Goal: Task Accomplishment & Management: Use online tool/utility

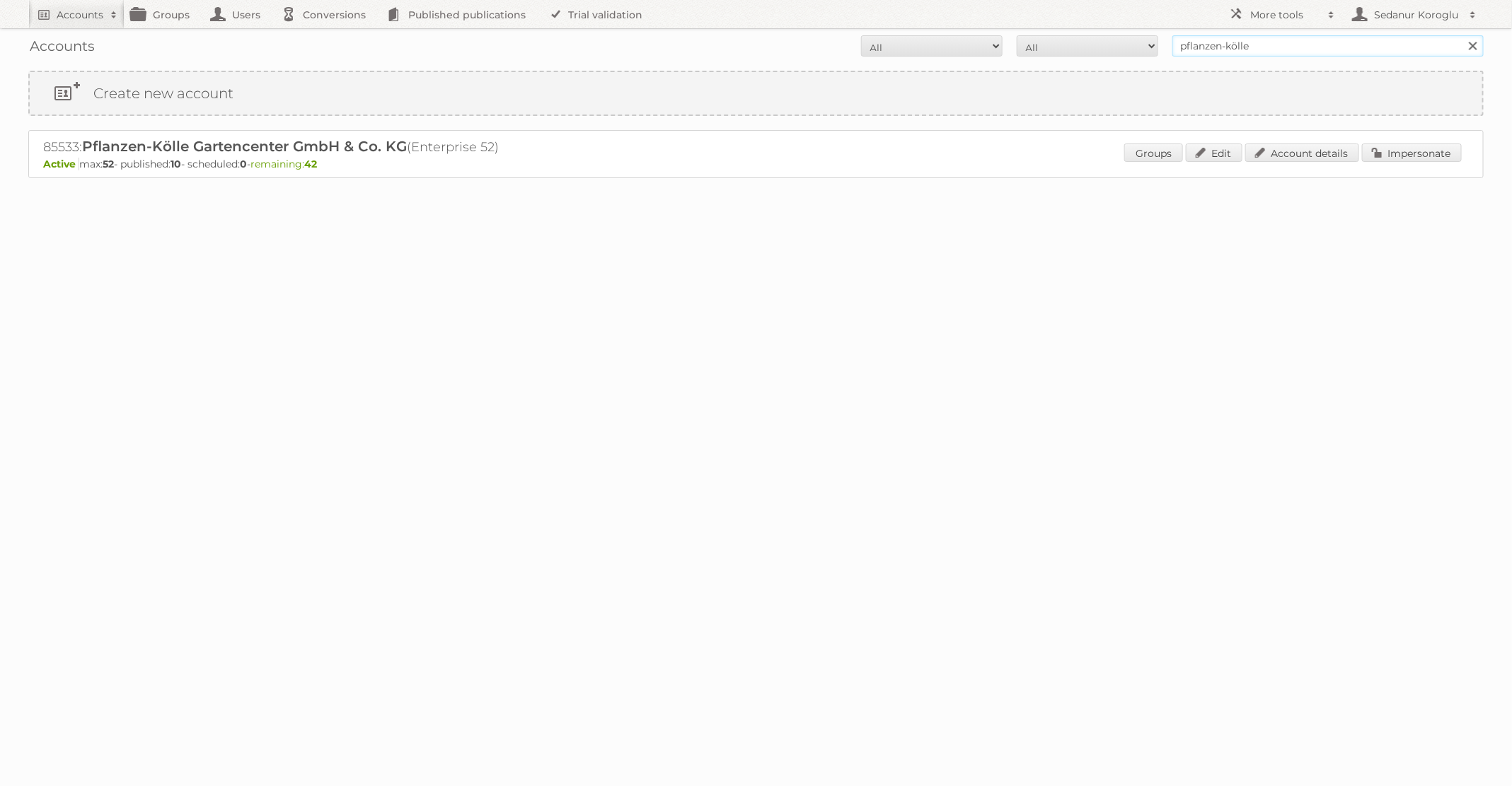
drag, startPoint x: 1250, startPoint y: 41, endPoint x: 1136, endPoint y: 36, distance: 114.1
click at [1136, 36] on form "All Active Expired Pending All Paid Trials Self service pflanzen-kölle Search" at bounding box center [756, 45] width 1455 height 21
type input "TFG Media"
click at [1461, 35] on input "Search" at bounding box center [1471, 45] width 21 height 21
click at [1393, 151] on link "Impersonate" at bounding box center [1411, 152] width 99 height 18
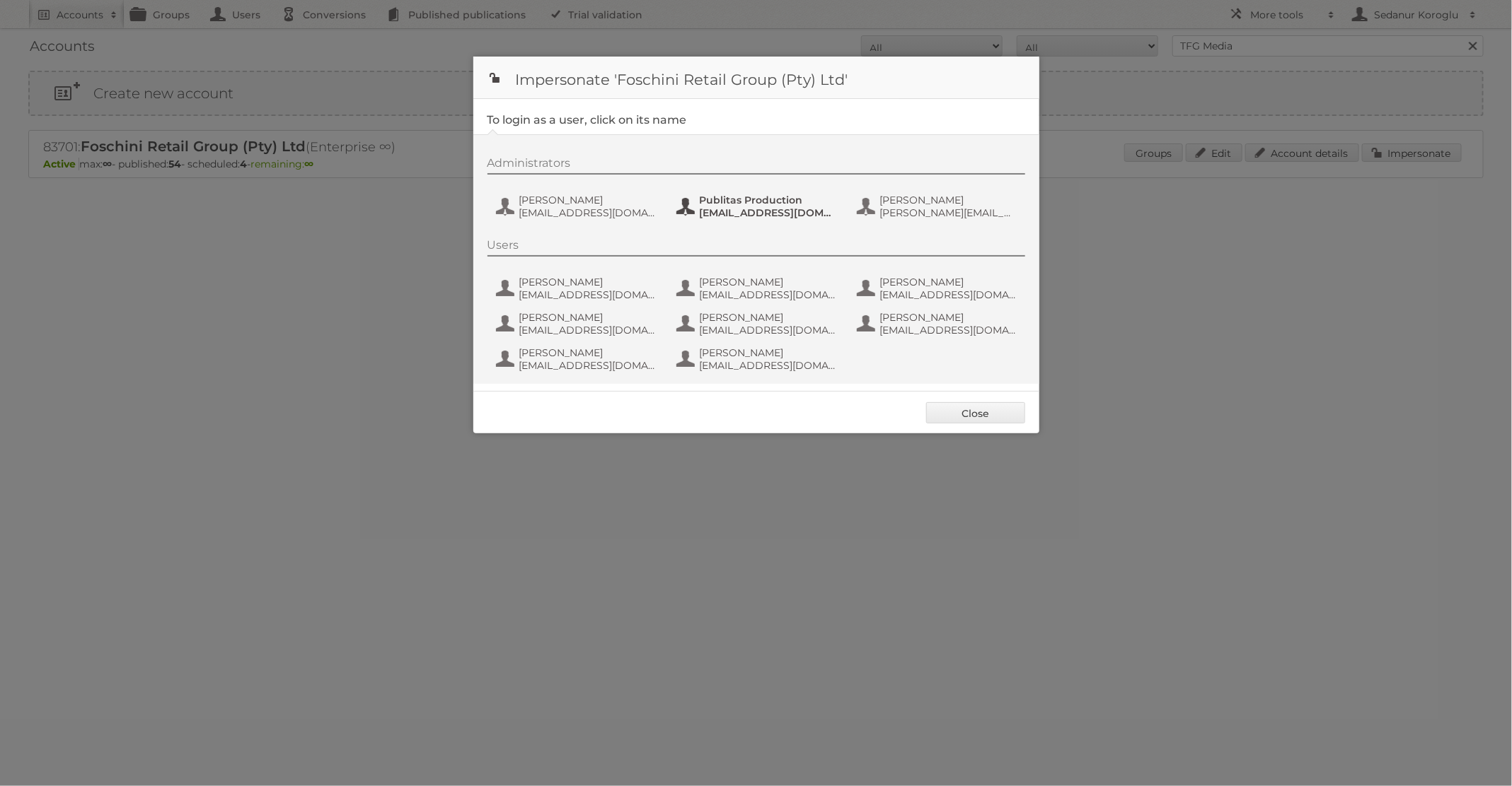
click at [742, 196] on span "Publitas Production" at bounding box center [768, 200] width 137 height 13
